Goal: Find specific page/section: Find specific page/section

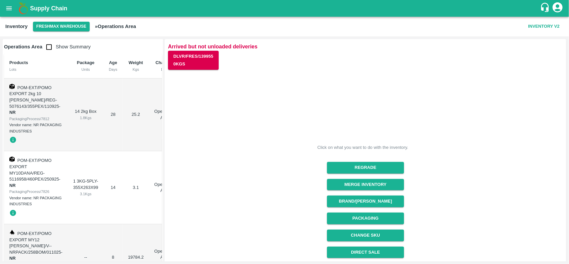
scroll to position [84, 0]
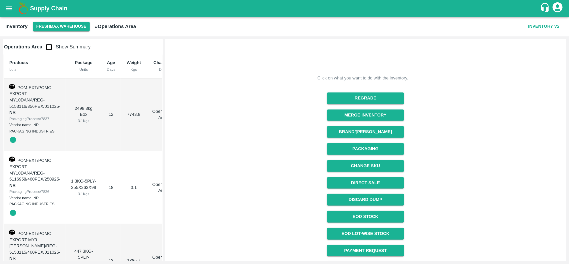
scroll to position [84, 0]
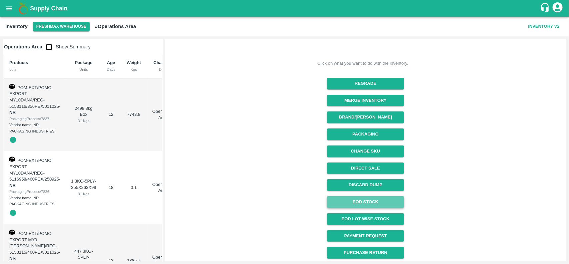
click at [377, 199] on link "EOD Stock" at bounding box center [365, 202] width 77 height 12
